Goal: Task Accomplishment & Management: Use online tool/utility

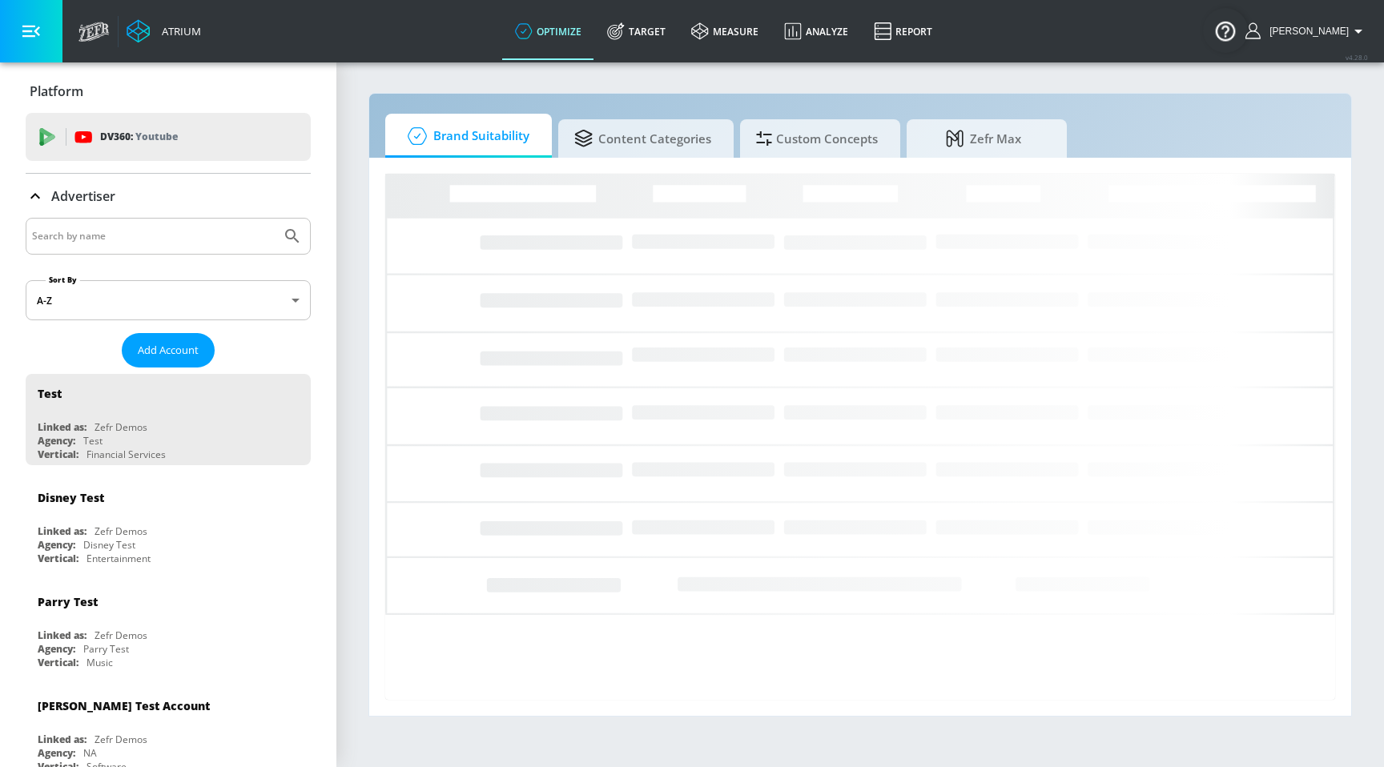
click at [131, 232] on input "Search by name" at bounding box center [153, 236] width 243 height 21
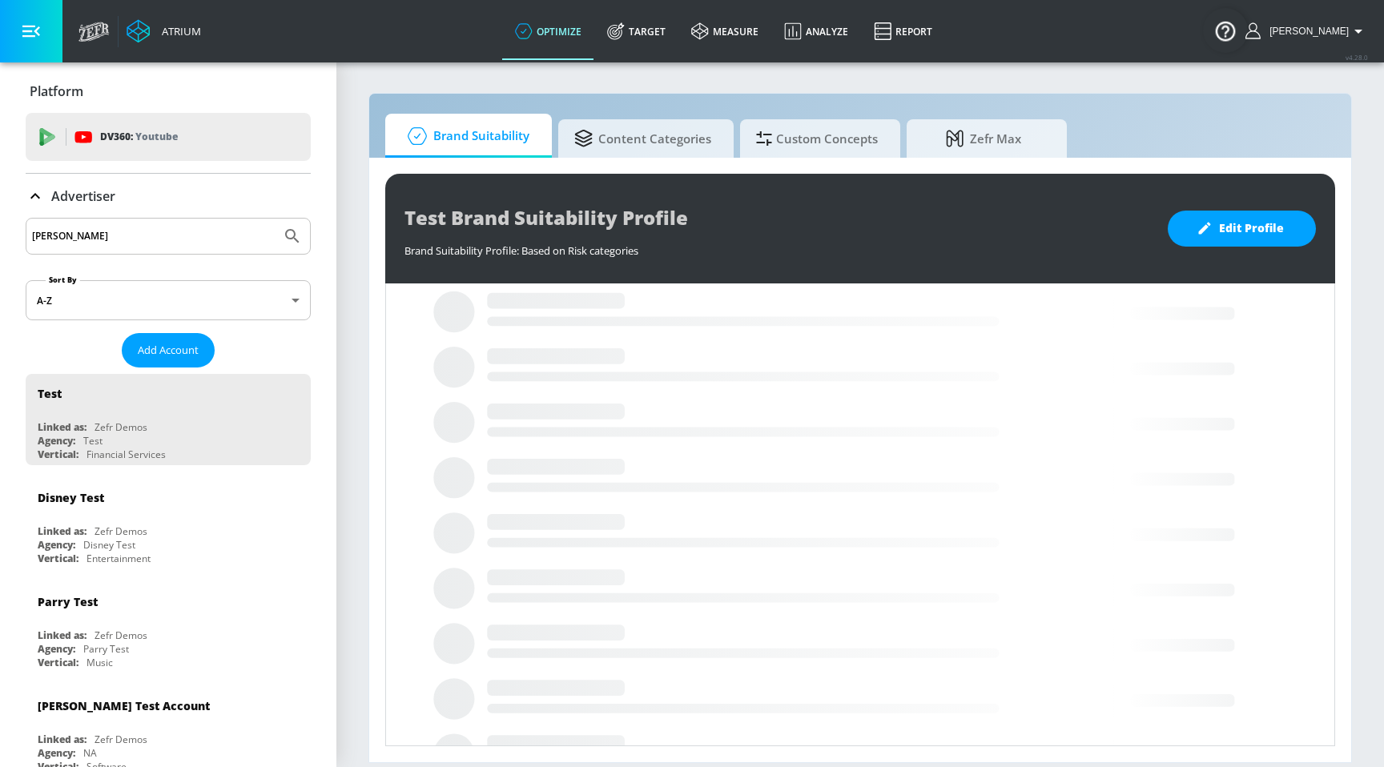
type input "[PERSON_NAME]"
click at [275, 219] on button "Submit Search" at bounding box center [292, 236] width 35 height 35
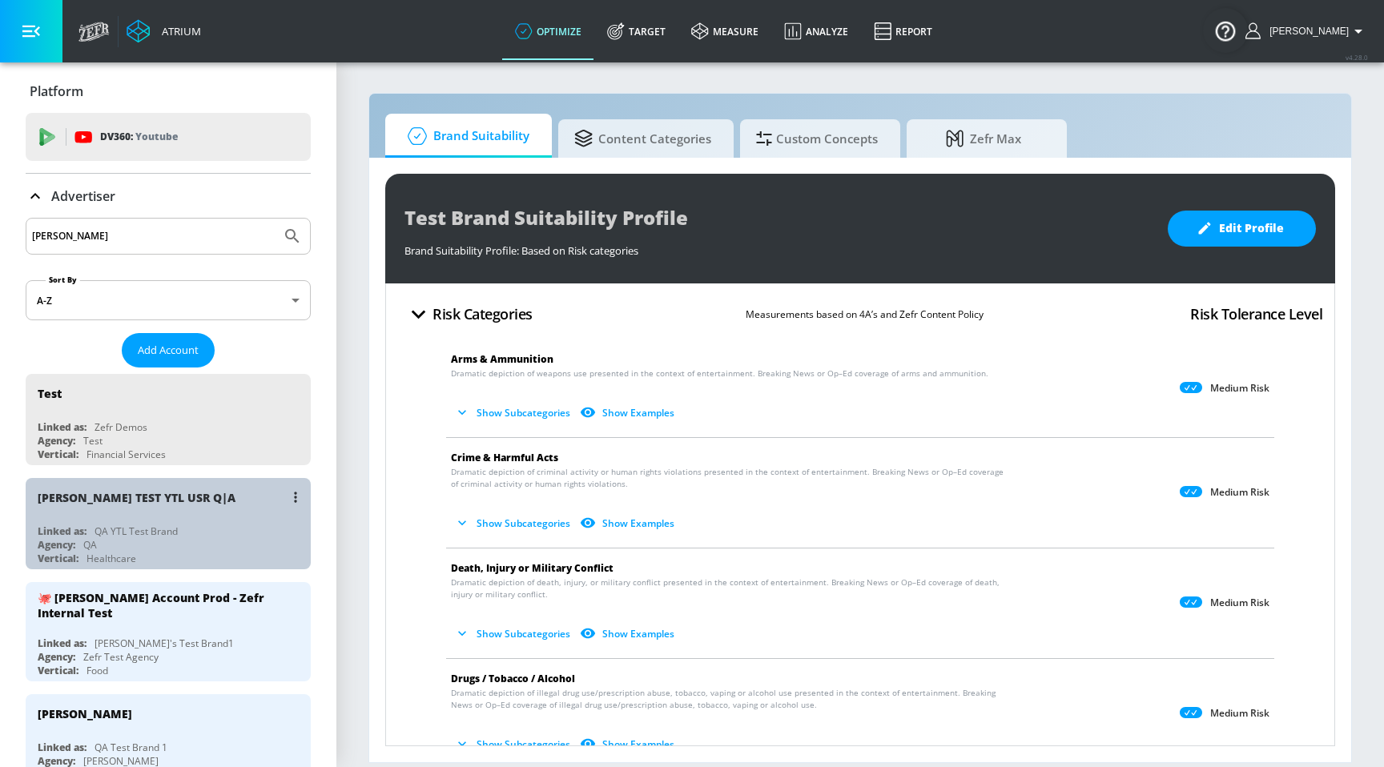
click at [90, 501] on div "[PERSON_NAME] TEST YTL USR Q|A" at bounding box center [137, 497] width 198 height 15
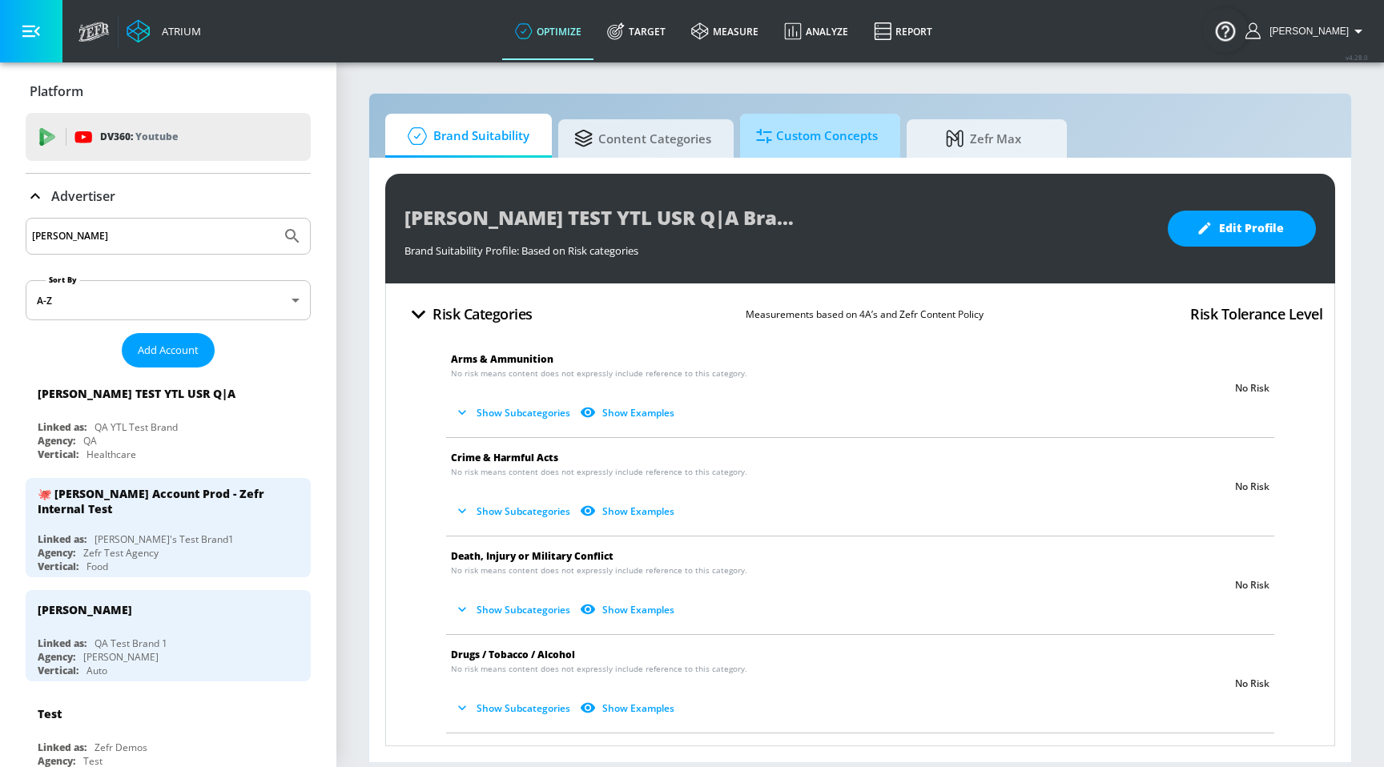
click at [848, 151] on span "Custom Concepts" at bounding box center [817, 136] width 122 height 38
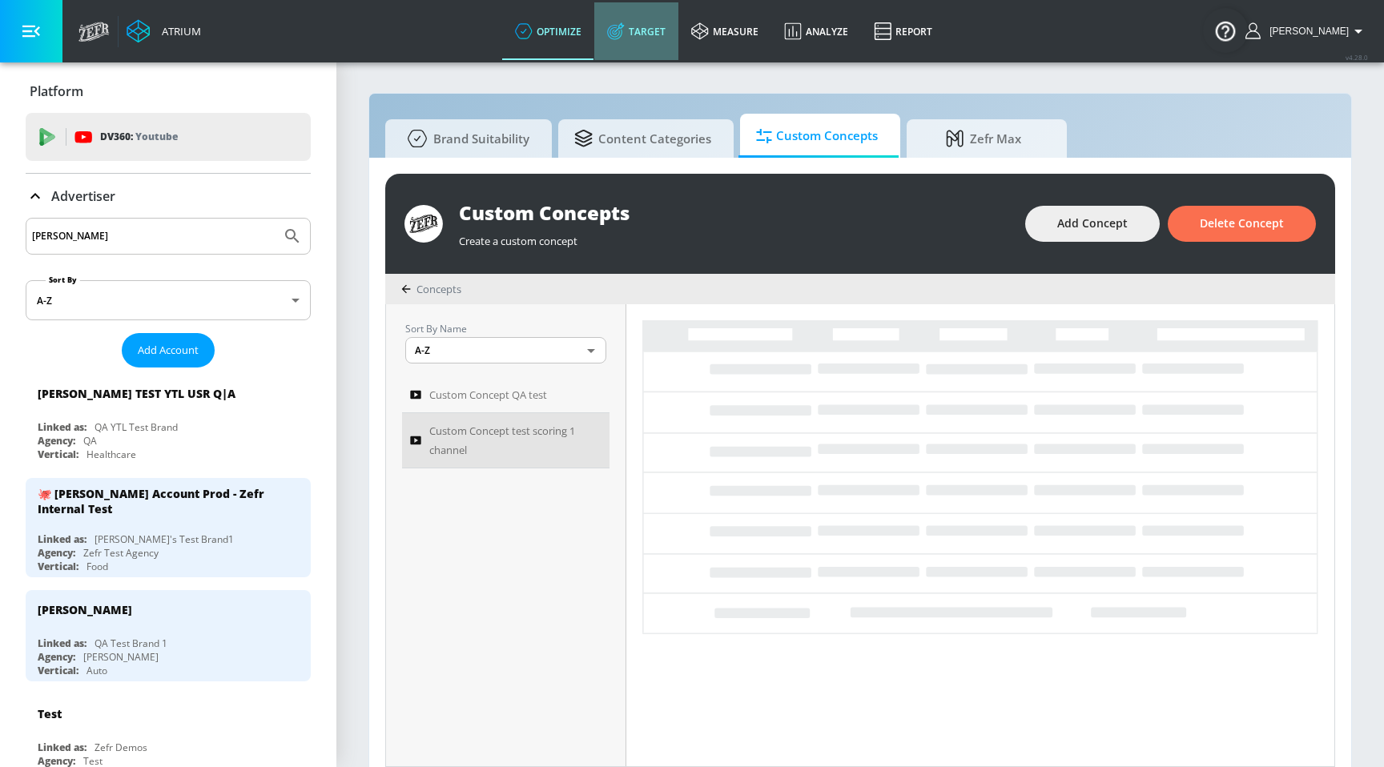
click at [663, 34] on link "Target" at bounding box center [636, 31] width 84 height 58
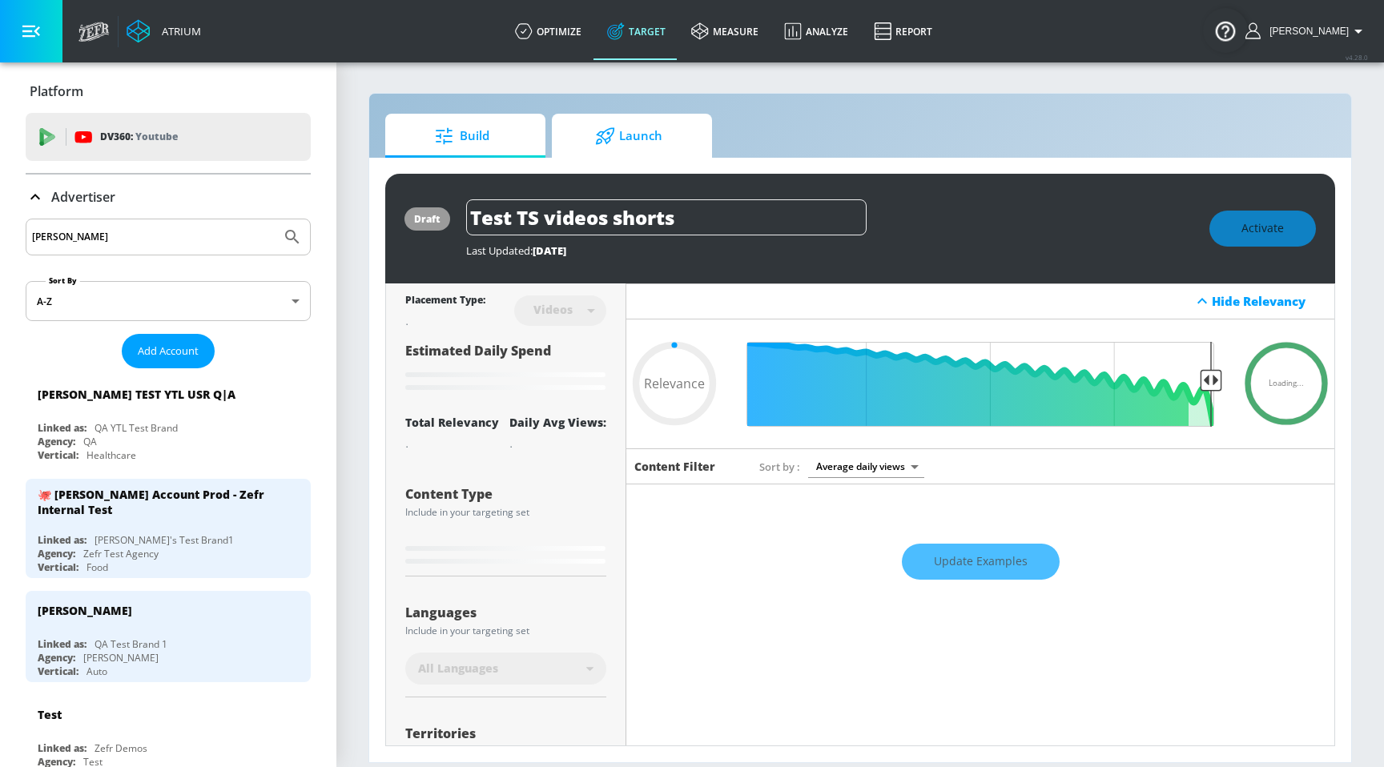
type input "0.05"
click at [622, 127] on span "Launch" at bounding box center [629, 136] width 122 height 38
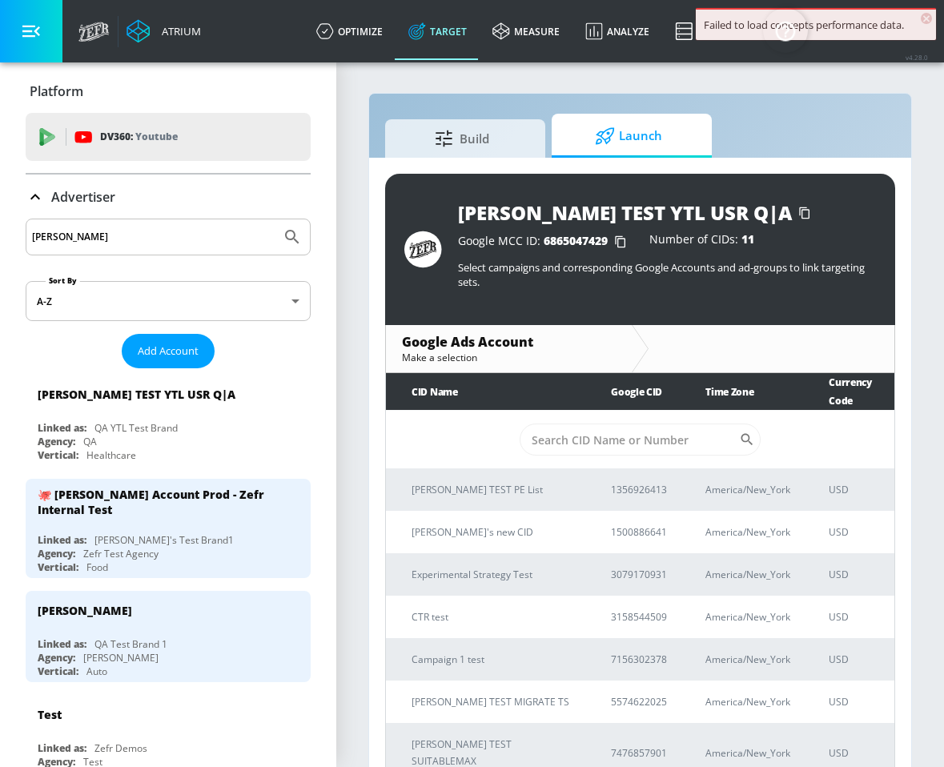
click at [923, 16] on span "×" at bounding box center [926, 18] width 11 height 11
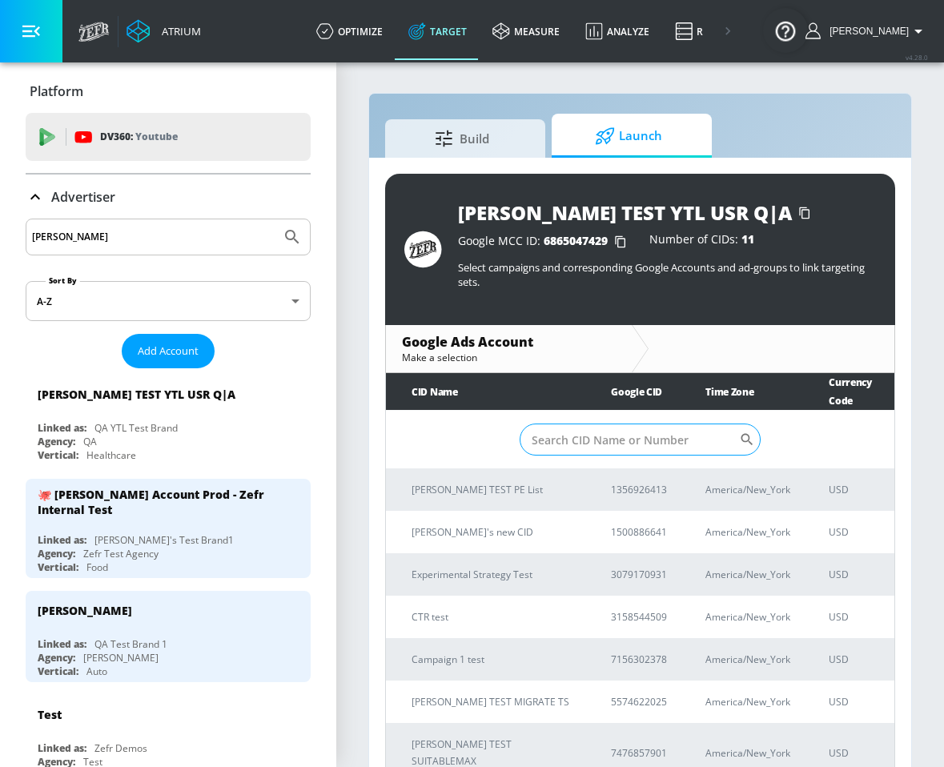
click at [584, 424] on input "Sort By" at bounding box center [630, 440] width 220 height 32
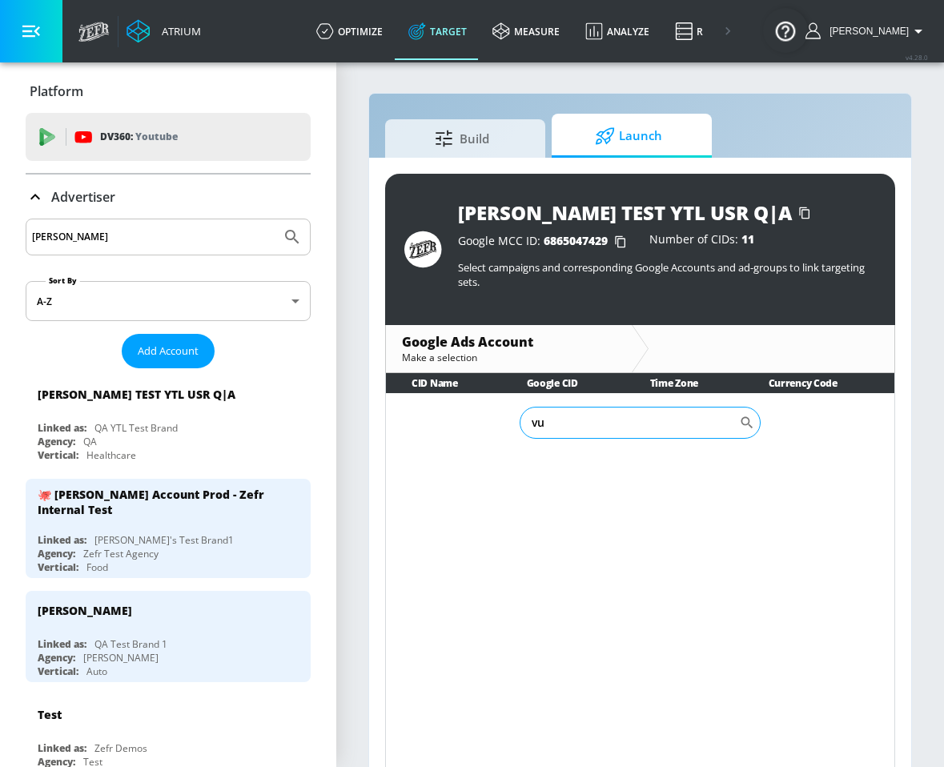
type input "v"
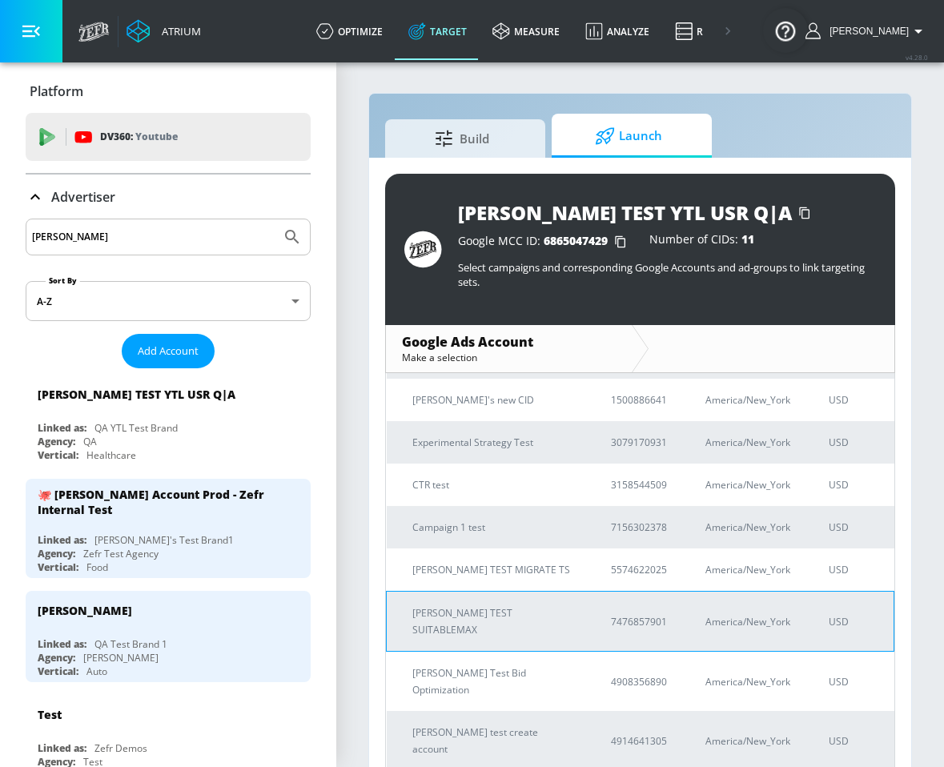
scroll to position [38, 0]
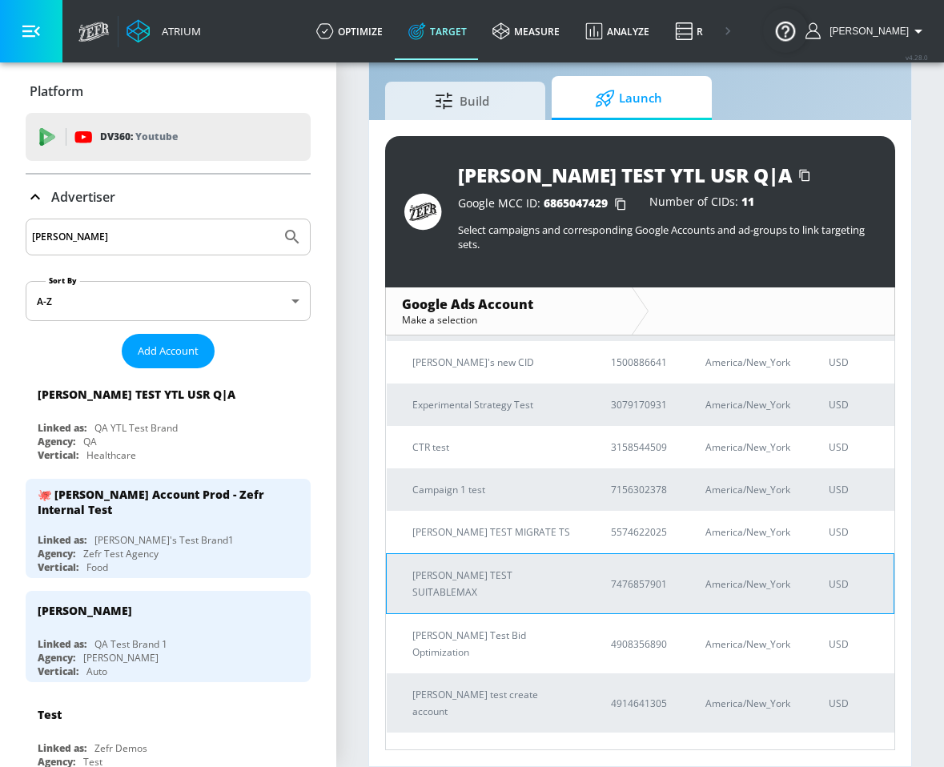
click at [492, 567] on p "[PERSON_NAME] TEST SUITABLEMAX" at bounding box center [492, 584] width 160 height 34
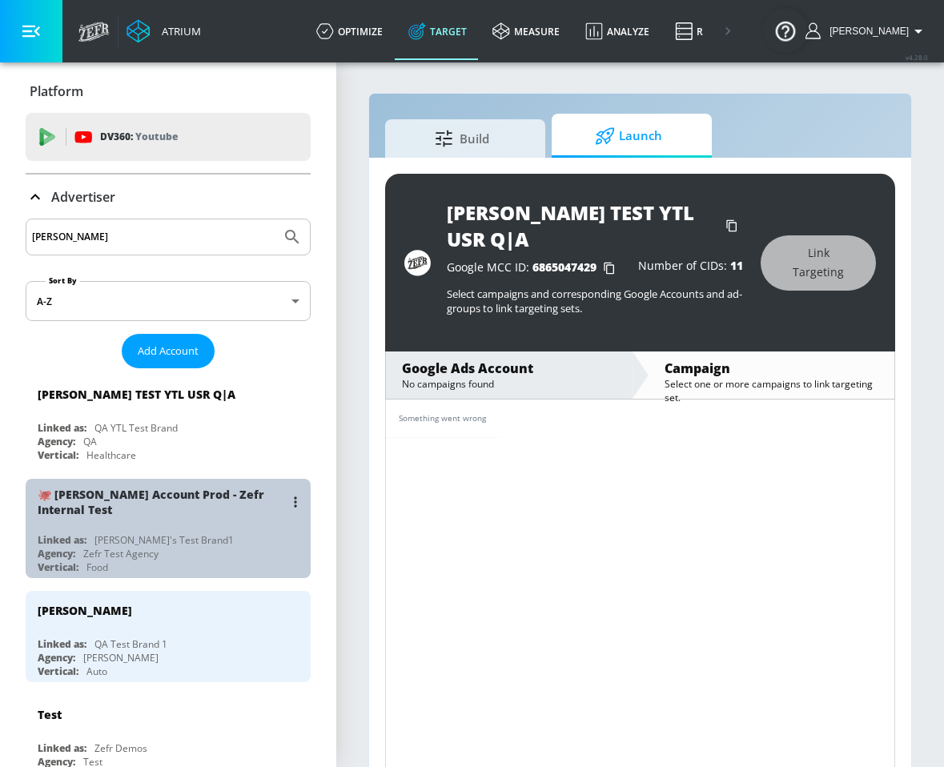
click at [161, 533] on div "[PERSON_NAME]'s Test Brand1" at bounding box center [163, 540] width 139 height 14
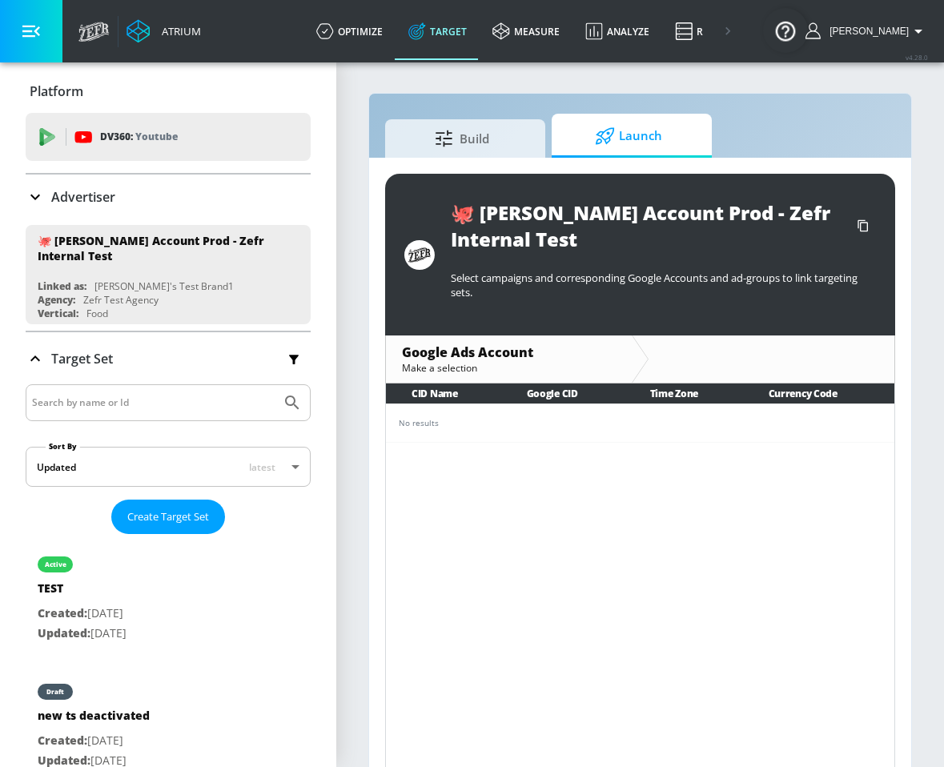
click at [54, 198] on p "Advertiser" at bounding box center [83, 197] width 64 height 18
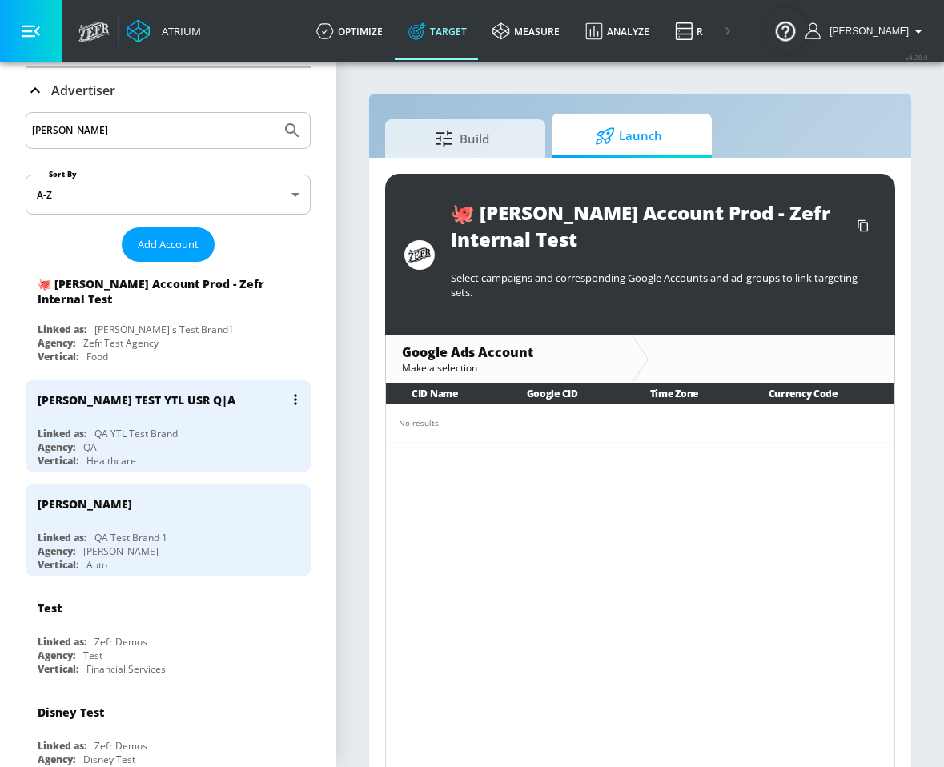
scroll to position [110, 0]
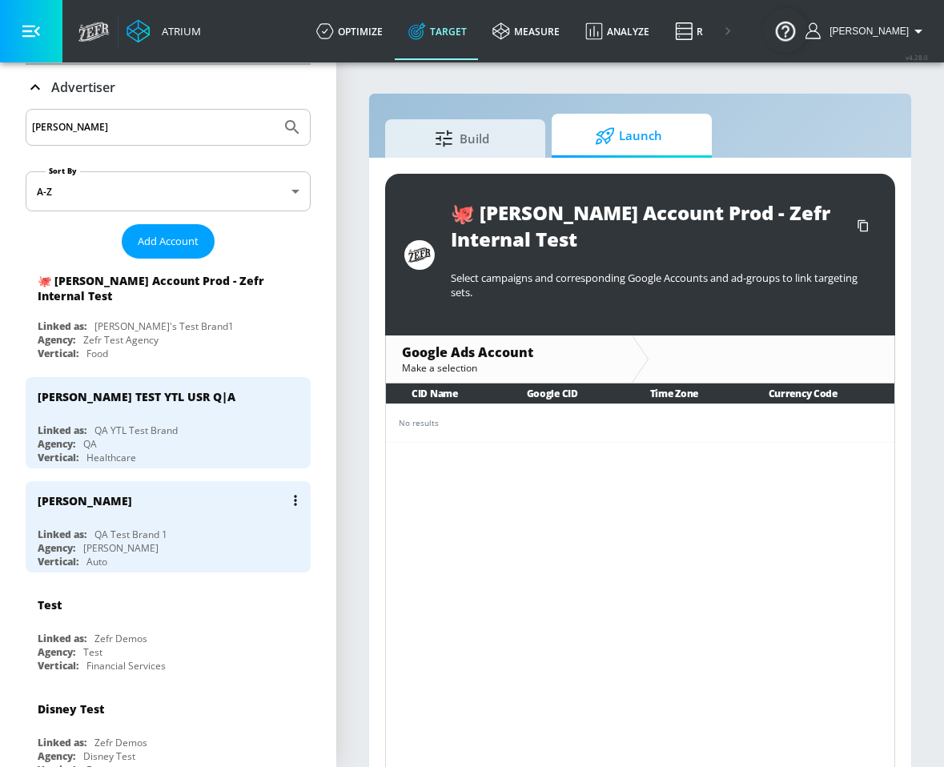
click at [132, 528] on div "QA Test Brand 1" at bounding box center [130, 535] width 73 height 14
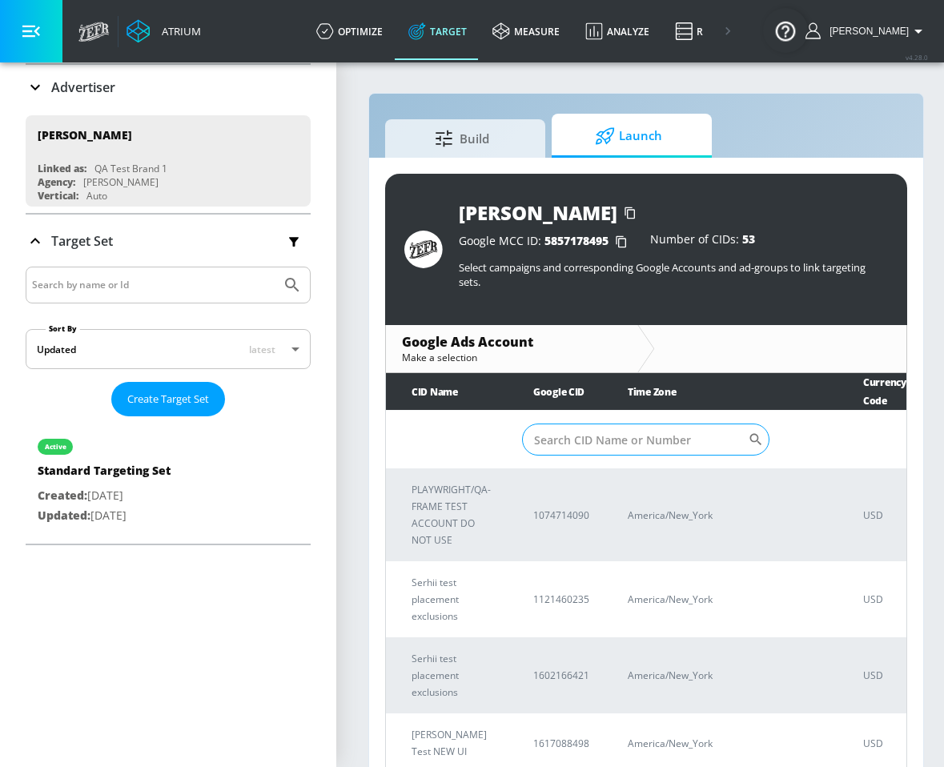
click at [577, 434] on input "Sort By" at bounding box center [635, 440] width 226 height 32
type input "vus"
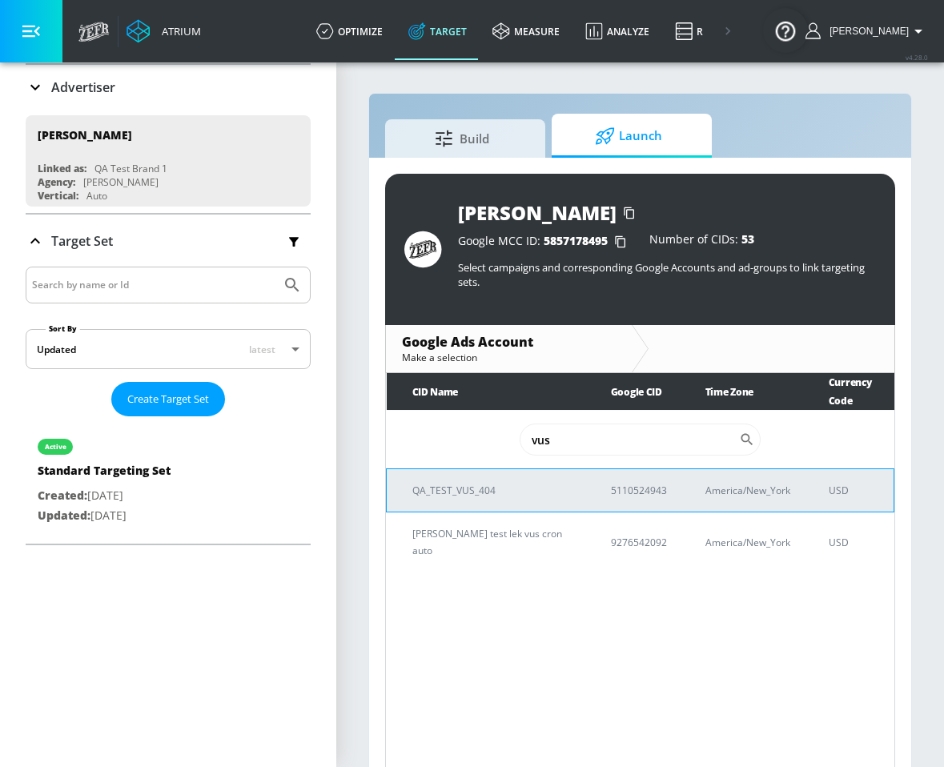
click at [530, 482] on p "QA_TEST_VUS_404" at bounding box center [492, 490] width 160 height 17
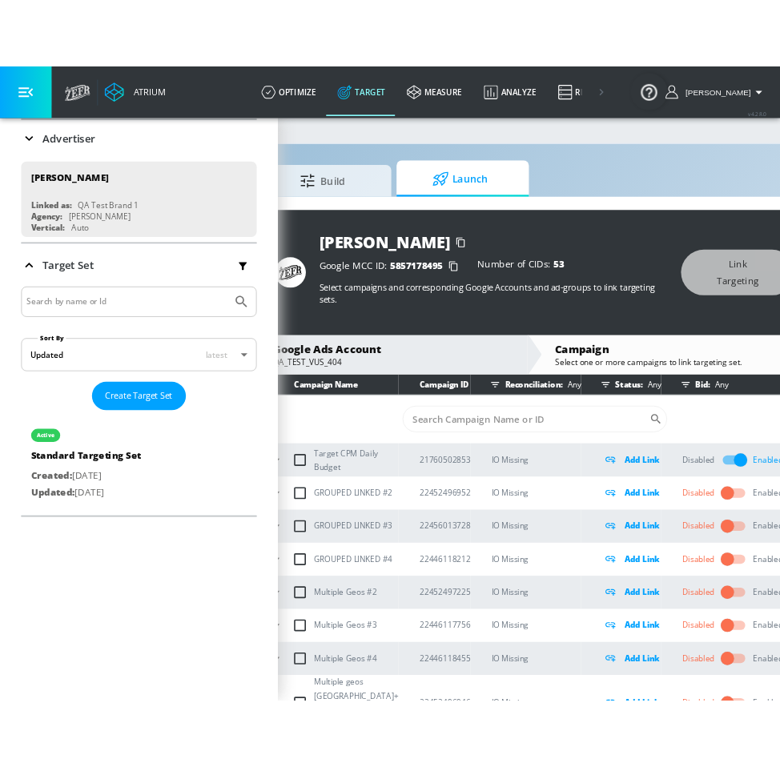
scroll to position [0, 111]
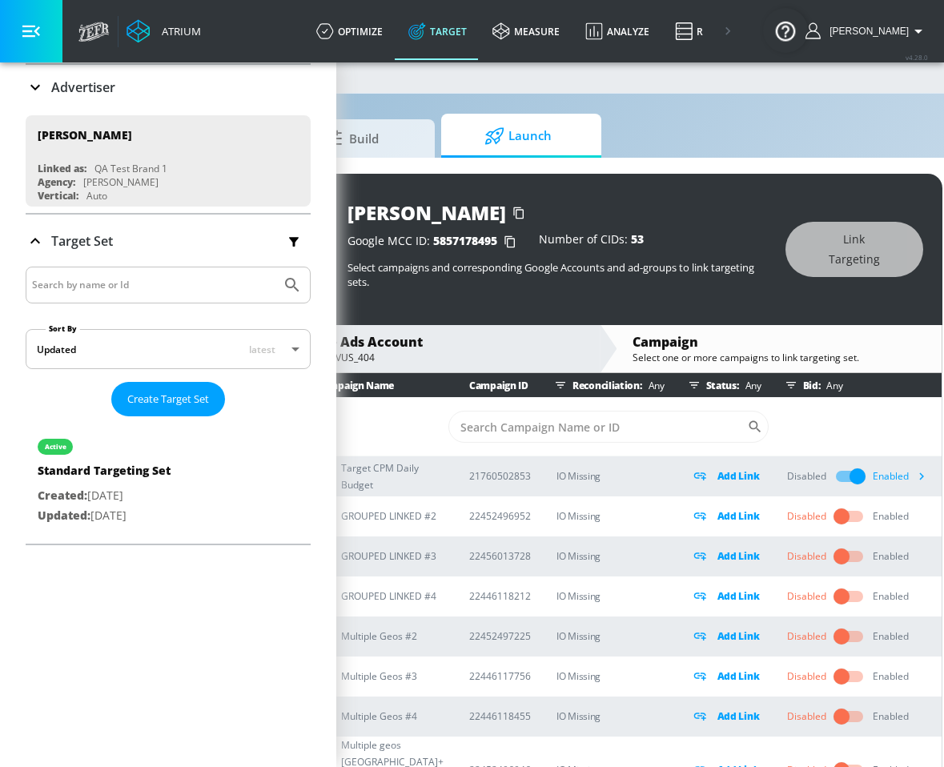
click at [913, 478] on icon "button" at bounding box center [921, 476] width 17 height 17
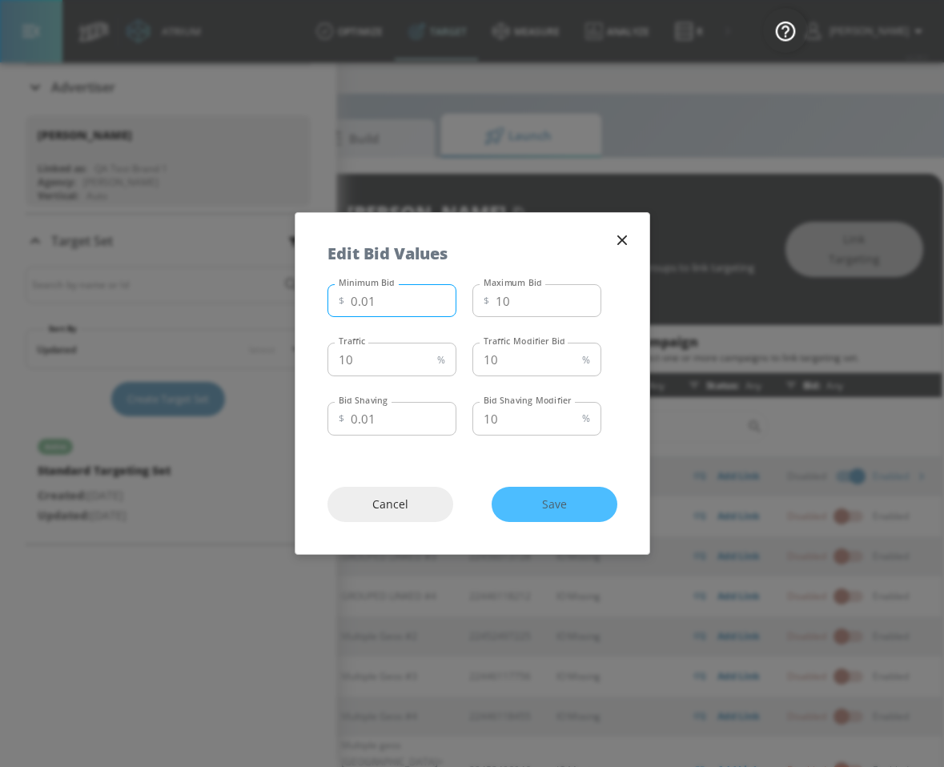
click at [420, 305] on input "0.01" at bounding box center [404, 301] width 106 height 34
type input "0.0001"
click at [514, 299] on input "10" at bounding box center [549, 301] width 106 height 34
type input "1"
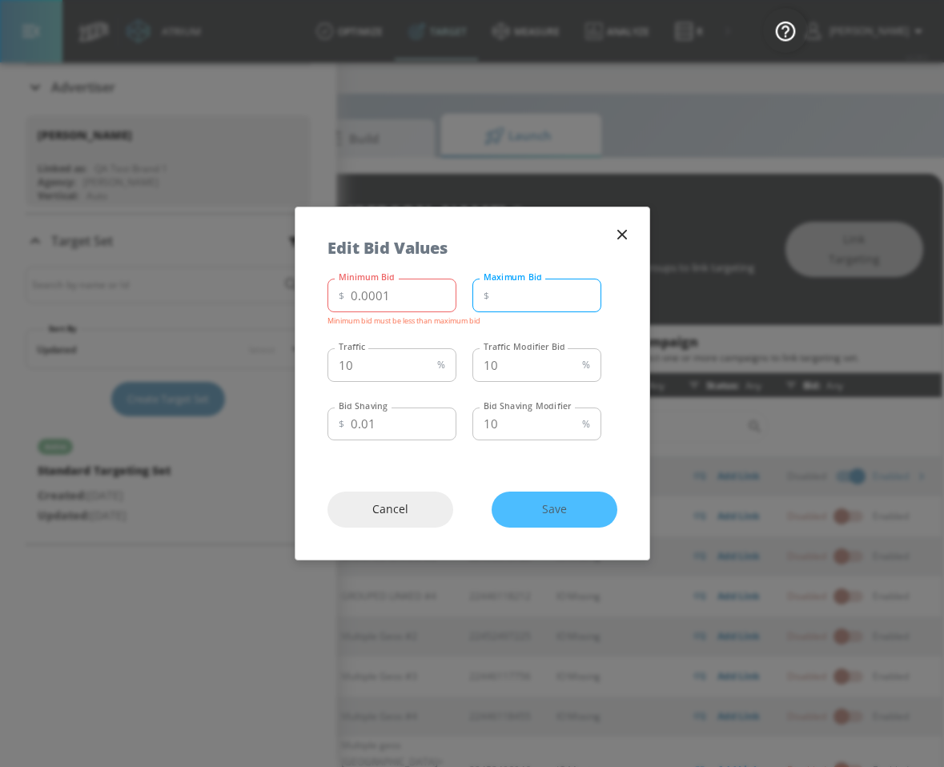
type input "0"
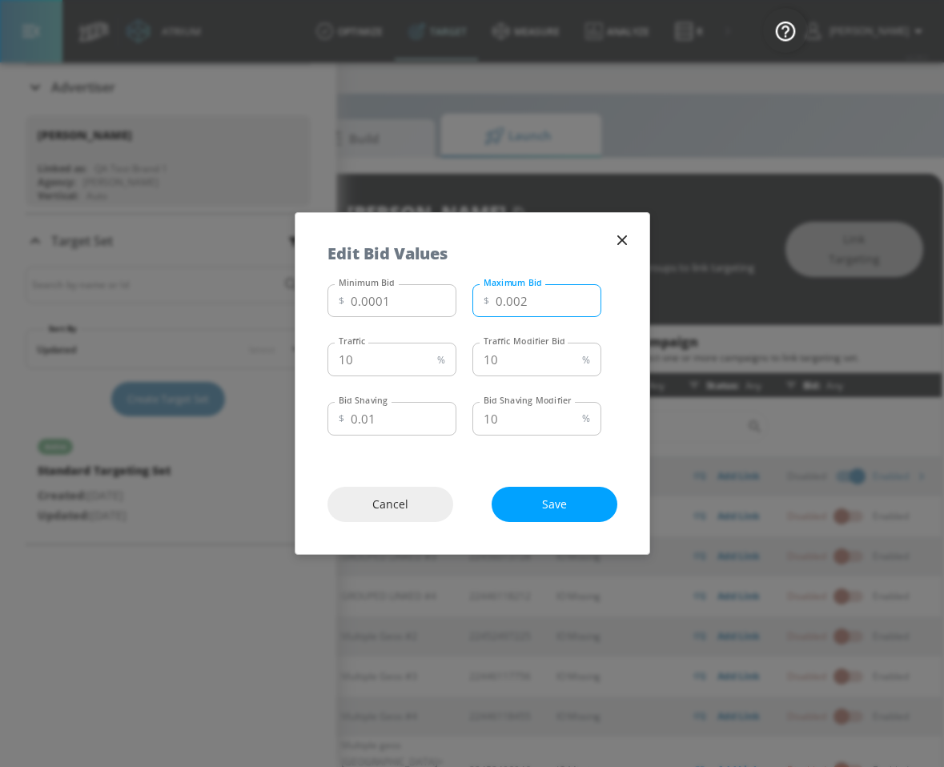
click at [518, 303] on input "0.002" at bounding box center [549, 301] width 106 height 34
type input "0.002"
click at [376, 302] on input "0.0001" at bounding box center [404, 301] width 106 height 34
type input "0.00000"
click at [363, 418] on input "0.01" at bounding box center [404, 419] width 106 height 34
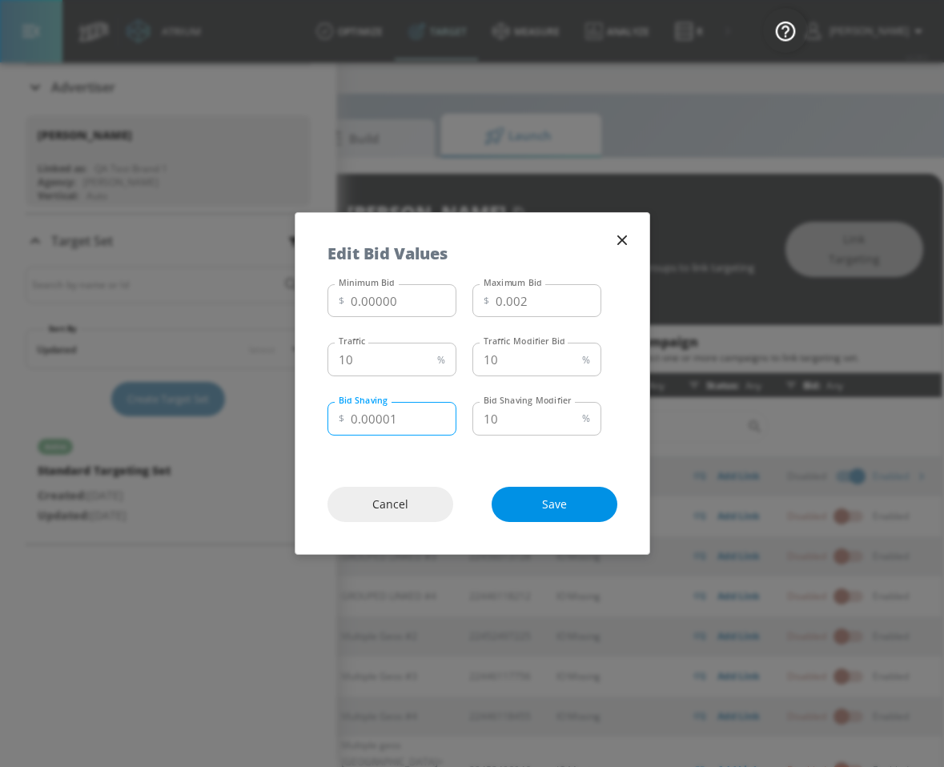
type input "0.00001"
click at [542, 500] on span "Save" at bounding box center [555, 505] width 62 height 20
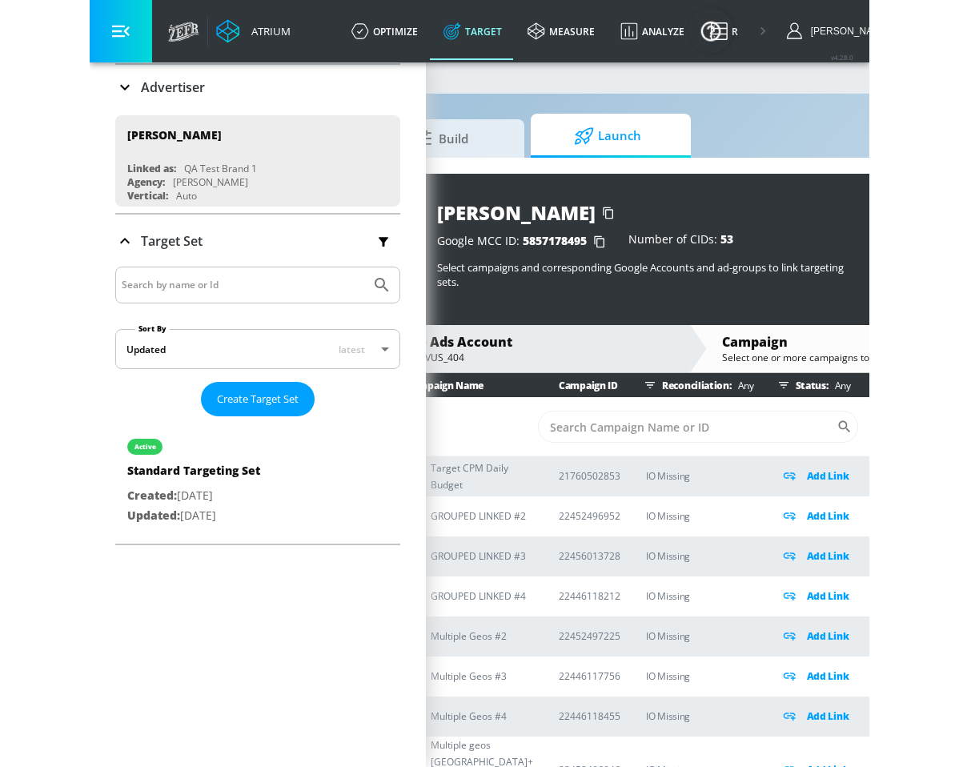
scroll to position [0, 95]
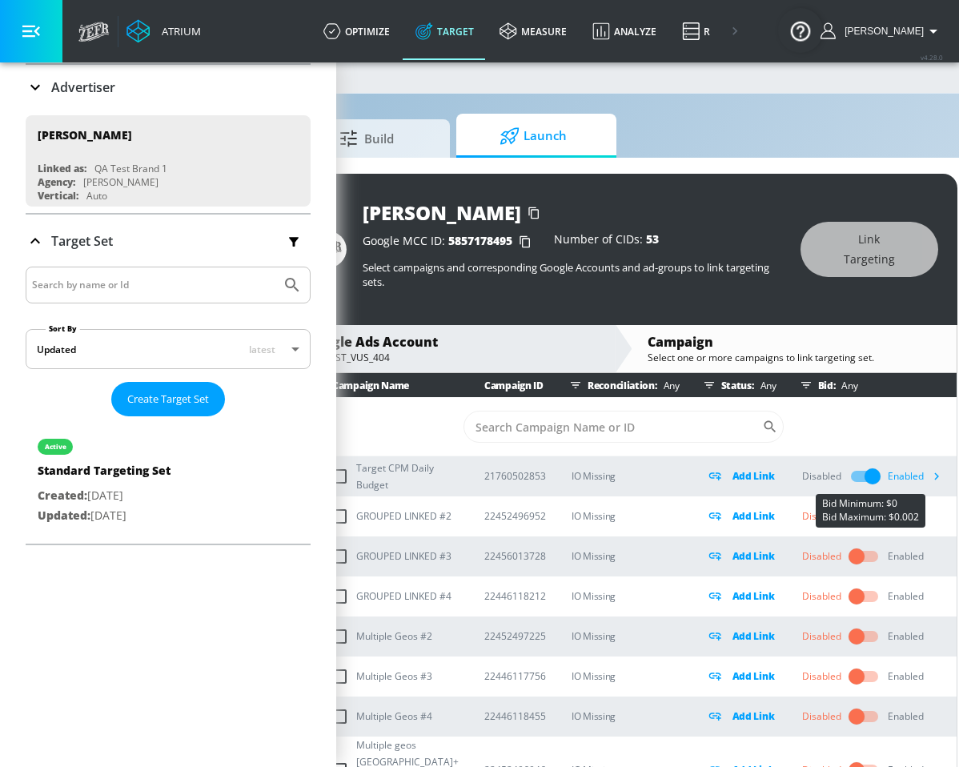
click at [928, 484] on icon "button" at bounding box center [936, 476] width 17 height 17
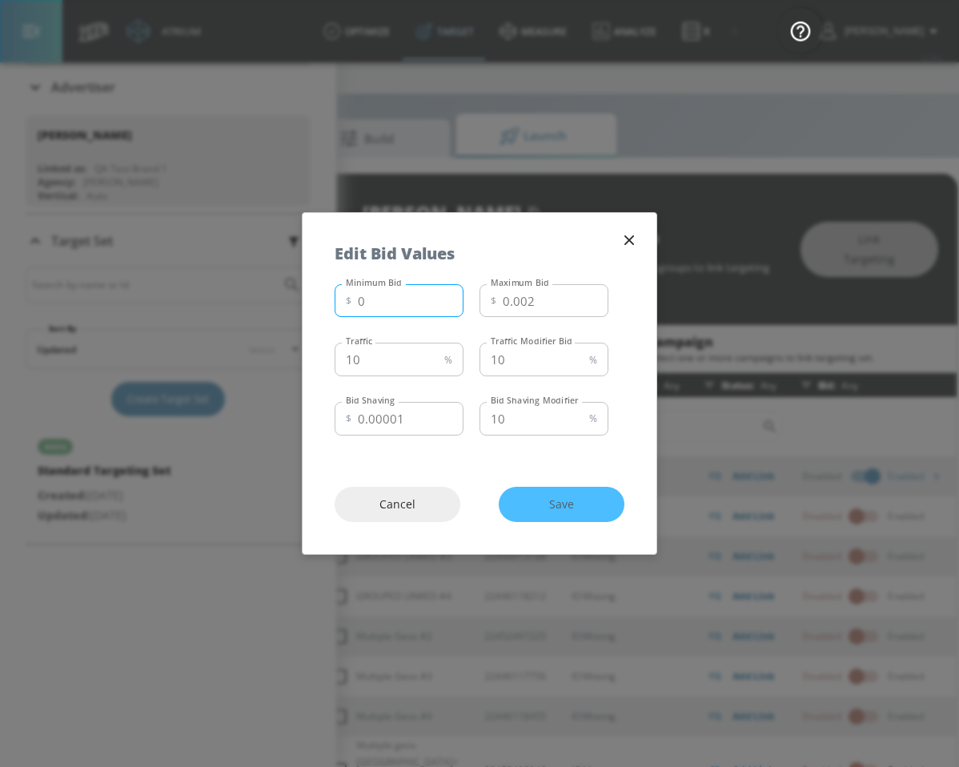
click at [409, 297] on input "0" at bounding box center [411, 301] width 106 height 34
type input "0.00001"
click at [562, 511] on span "Save" at bounding box center [562, 505] width 62 height 20
click at [629, 234] on icon "button" at bounding box center [630, 240] width 18 height 18
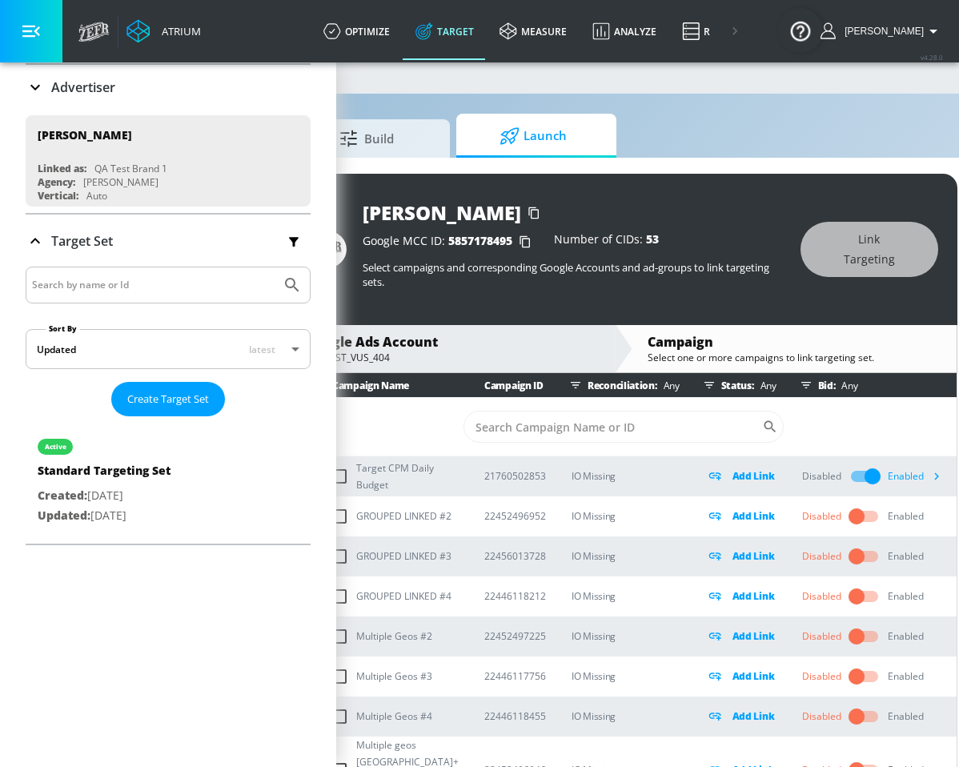
click at [827, 451] on td "​" at bounding box center [624, 427] width 666 height 58
